Goal: Book appointment/travel/reservation

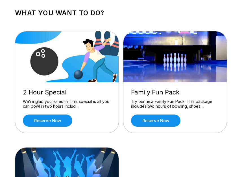
scroll to position [26, 0]
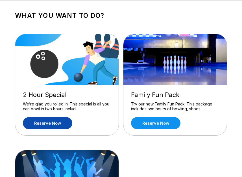
click at [51, 124] on link "Reserve now" at bounding box center [47, 123] width 49 height 12
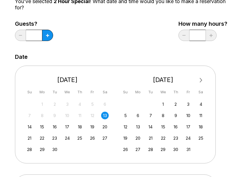
scroll to position [64, 0]
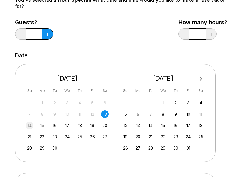
click at [29, 125] on div "14" at bounding box center [30, 126] width 8 height 8
click at [49, 36] on button at bounding box center [47, 33] width 11 height 11
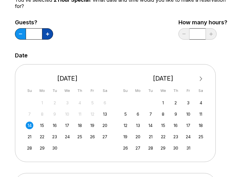
click at [49, 36] on button at bounding box center [47, 33] width 11 height 11
type input "**"
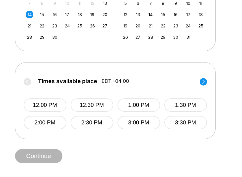
scroll to position [175, 0]
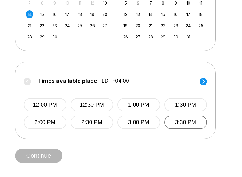
click at [193, 123] on button "3:30 PM" at bounding box center [186, 122] width 43 height 13
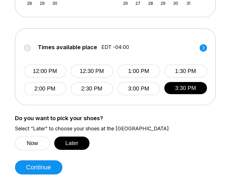
scroll to position [215, 0]
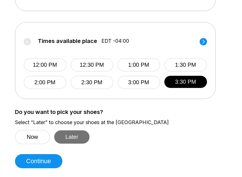
click at [82, 139] on button "Later" at bounding box center [72, 136] width 36 height 13
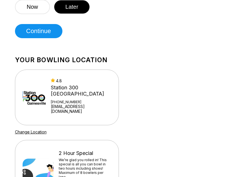
scroll to position [293, 0]
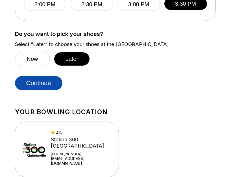
click at [43, 88] on button "Continue" at bounding box center [38, 83] width 47 height 14
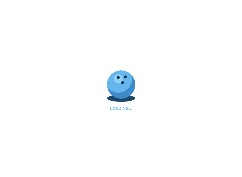
select select "**"
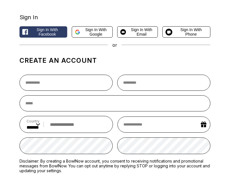
scroll to position [31, 0]
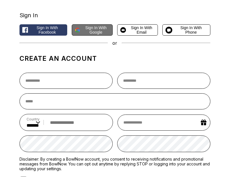
click at [86, 31] on span "Sign in with Google" at bounding box center [96, 29] width 27 height 9
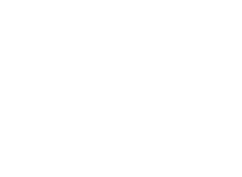
scroll to position [0, 0]
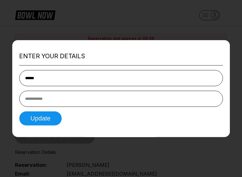
type input "******"
click at [123, 102] on input "tel" at bounding box center [121, 98] width 204 height 16
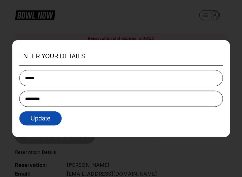
type input "**********"
click at [56, 120] on button "Update" at bounding box center [40, 118] width 43 height 14
